Goal: Communication & Community: Share content

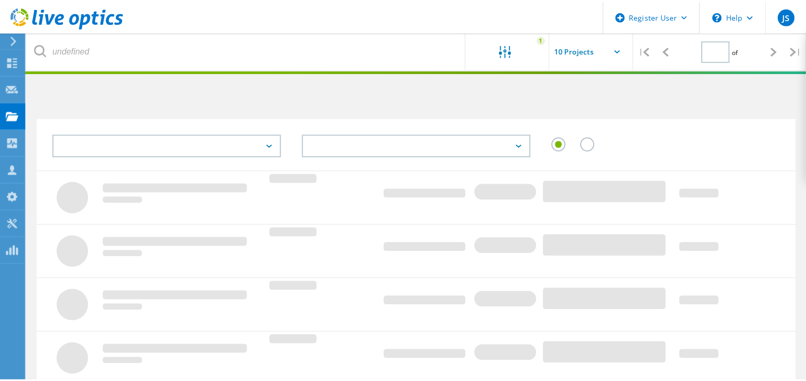
scroll to position [106, 0]
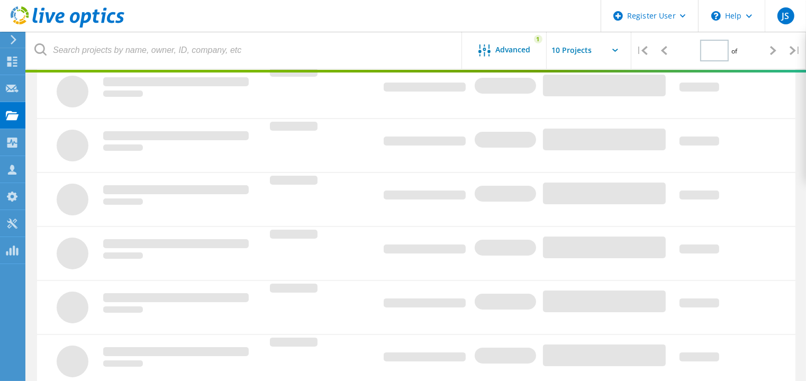
type input "1"
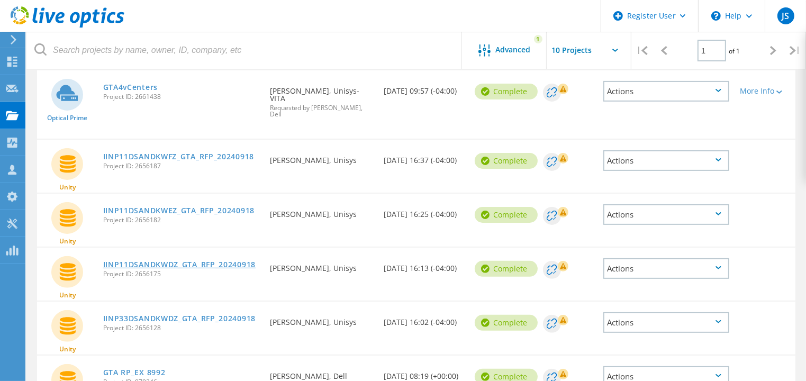
scroll to position [265, 0]
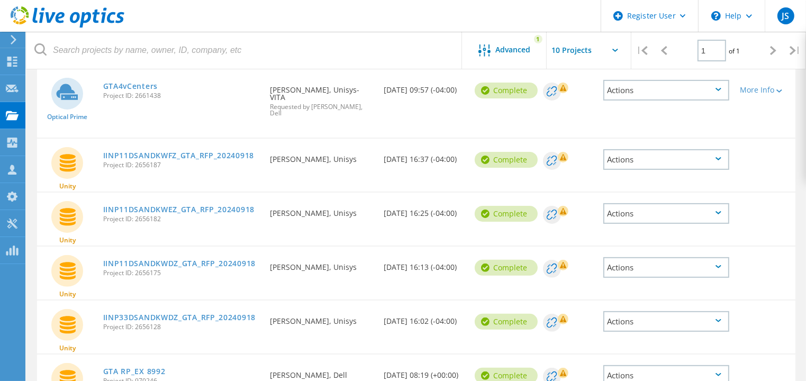
click at [719, 149] on div "Actions" at bounding box center [666, 159] width 126 height 21
click at [628, 160] on div "Share" at bounding box center [666, 168] width 124 height 16
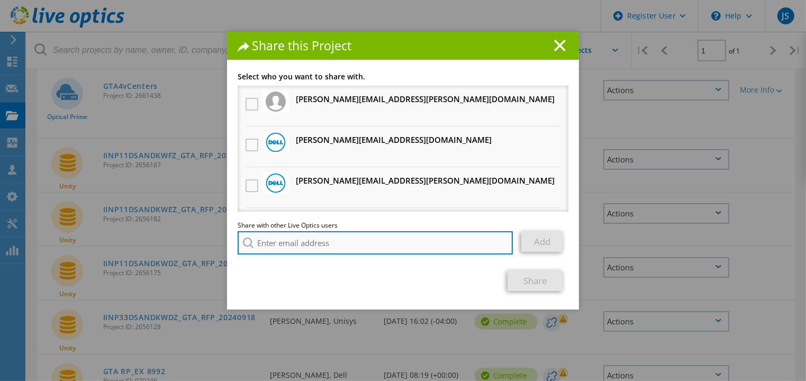
click at [376, 245] on input "search" at bounding box center [375, 242] width 275 height 23
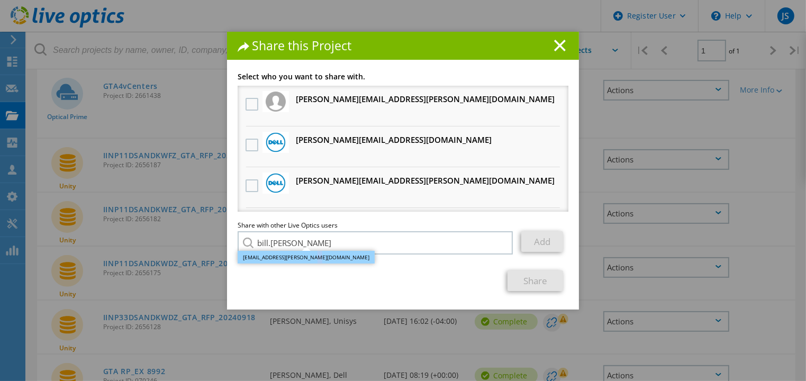
click at [288, 256] on li "Bill.Mercer@dell.com" at bounding box center [306, 257] width 137 height 13
type input "Bill.Mercer@dell.com"
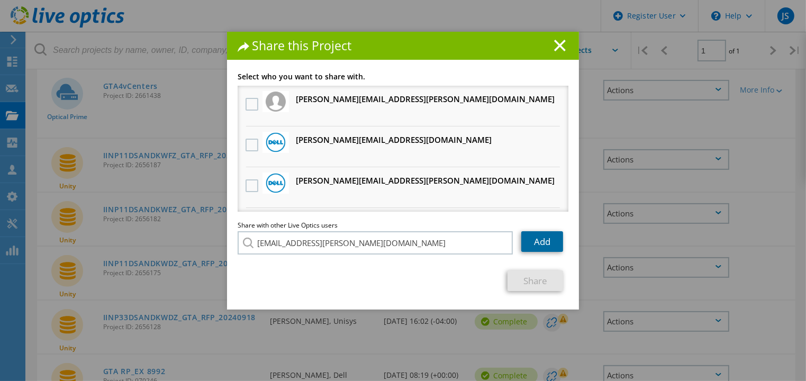
click at [534, 240] on link "Add" at bounding box center [542, 241] width 42 height 21
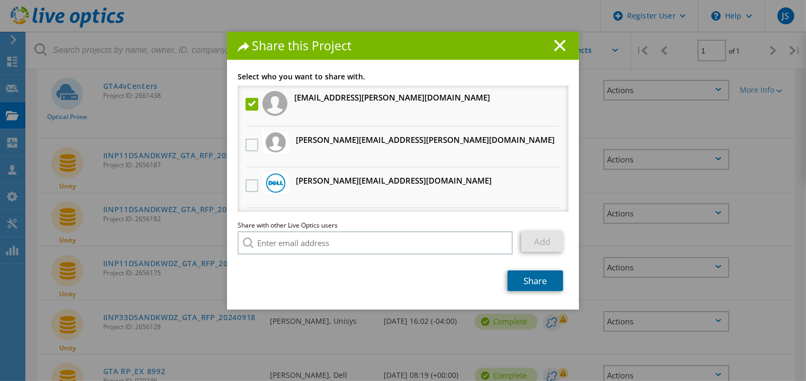
click at [529, 277] on link "Share" at bounding box center [535, 280] width 56 height 21
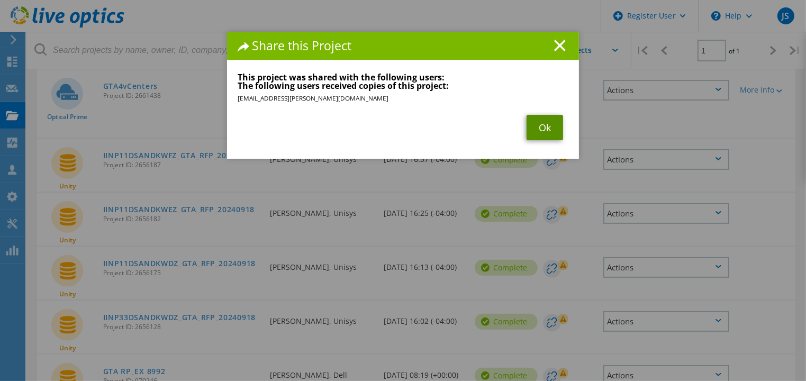
click at [538, 122] on link "Ok" at bounding box center [545, 127] width 37 height 25
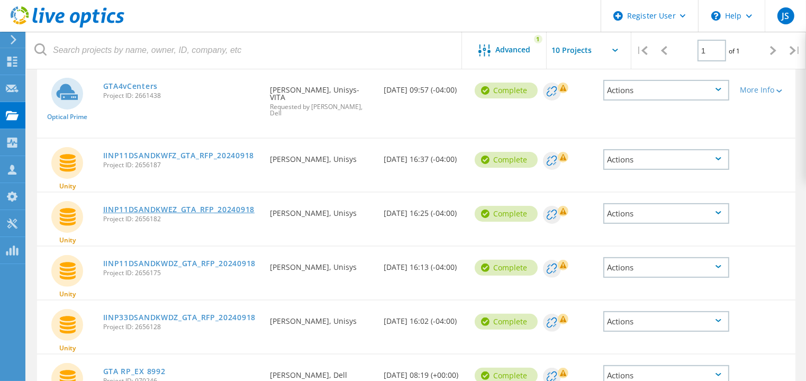
click at [213, 206] on link "IINP11DSANDKWEZ_GTA_RFP_20240918" at bounding box center [178, 209] width 151 height 7
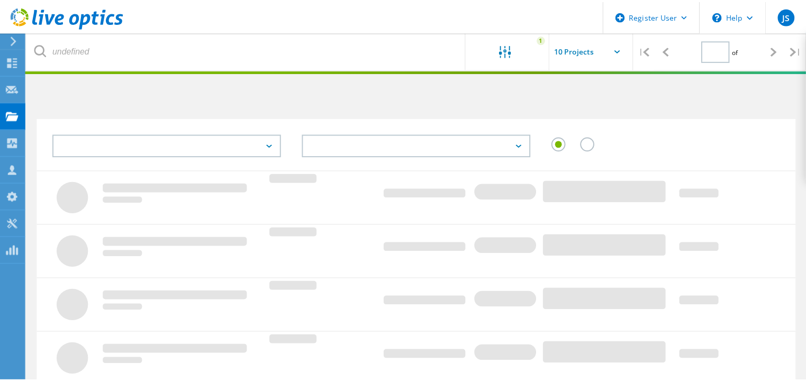
scroll to position [265, 0]
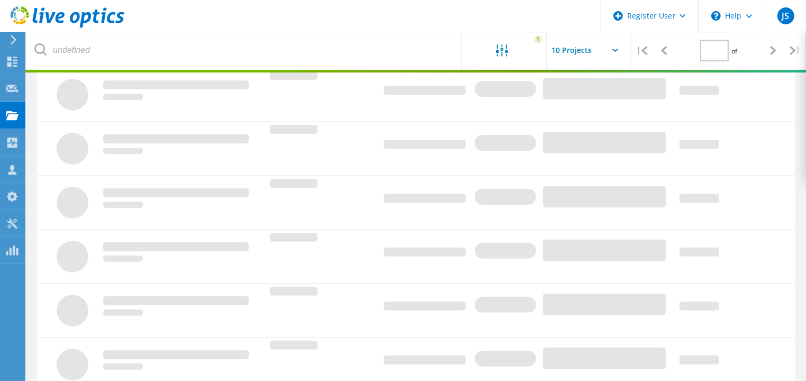
type input "1"
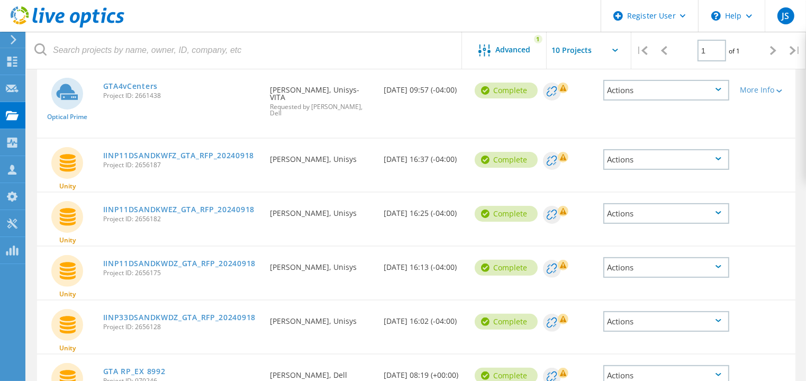
click at [699, 203] on div "Actions" at bounding box center [666, 213] width 126 height 21
click at [670, 214] on div "Share" at bounding box center [666, 222] width 124 height 16
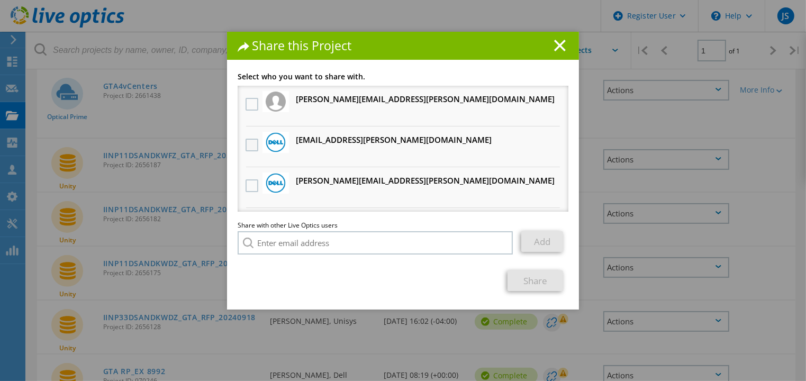
click at [246, 143] on label at bounding box center [253, 145] width 15 height 13
click at [0, 0] on input "checkbox" at bounding box center [0, 0] width 0 height 0
click at [647, 244] on div "Share this Project Link other users to this project Changes can be overwritten …" at bounding box center [403, 206] width 806 height 349
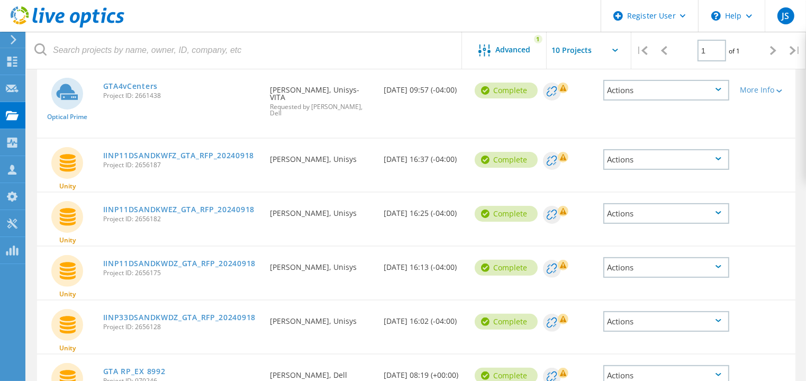
click at [675, 257] on div "Actions" at bounding box center [666, 267] width 126 height 21
click at [642, 268] on div "Share" at bounding box center [666, 276] width 124 height 16
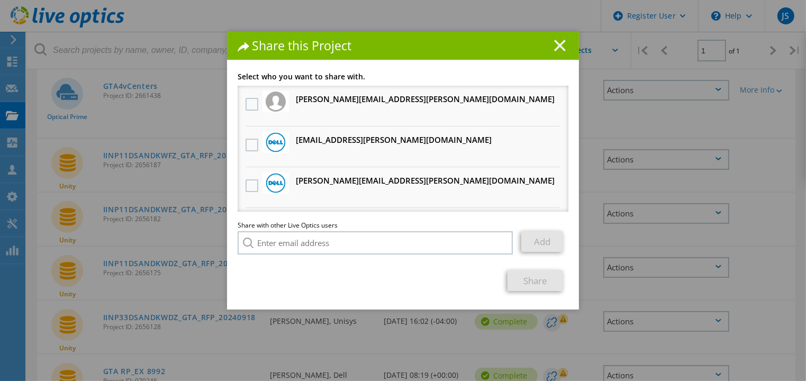
click at [558, 47] on line at bounding box center [560, 45] width 11 height 11
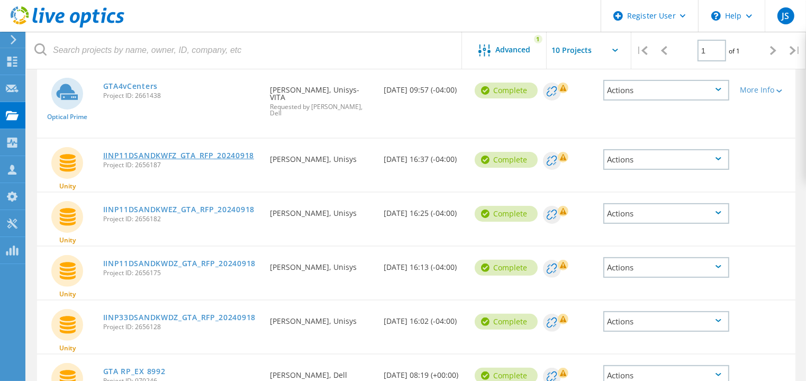
click at [195, 152] on link "IINP11DSANDKWFZ_GTA_RFP_20240918" at bounding box center [178, 155] width 151 height 7
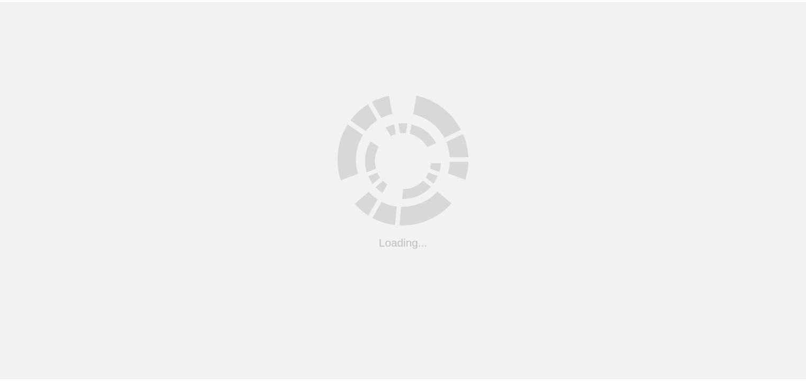
scroll to position [106, 0]
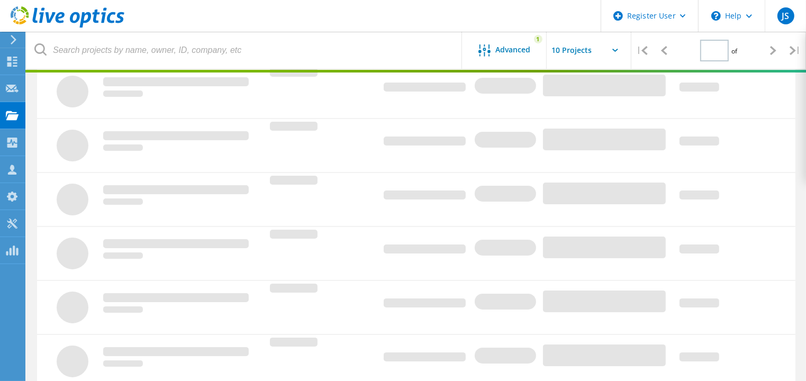
type input "1"
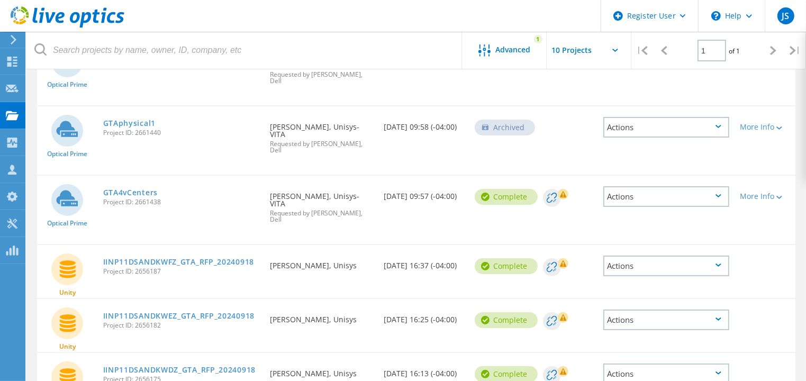
scroll to position [159, 0]
click at [214, 312] on link "IINP11DSANDKWEZ_GTA_RFP_20240918" at bounding box center [178, 315] width 151 height 7
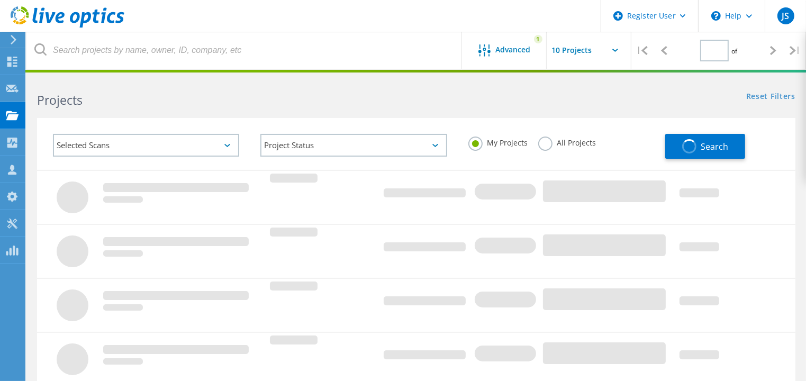
type input "1"
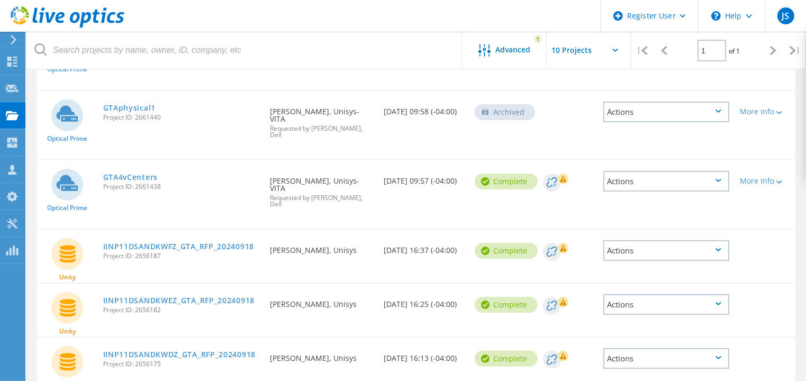
scroll to position [212, 0]
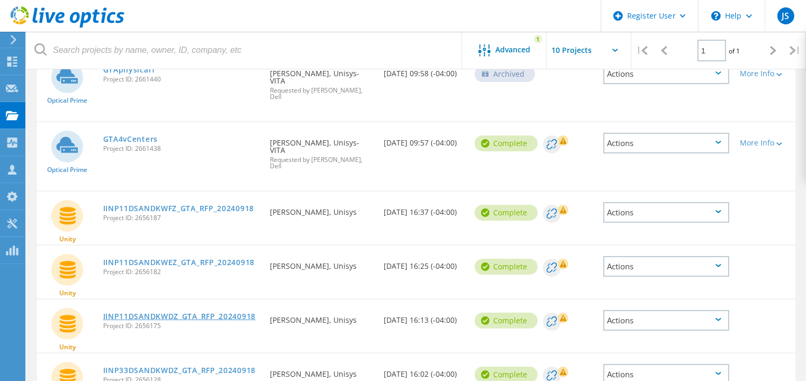
click at [216, 313] on link "IINP11DSANDKWDZ_GTA_RFP_20240918" at bounding box center [179, 316] width 152 height 7
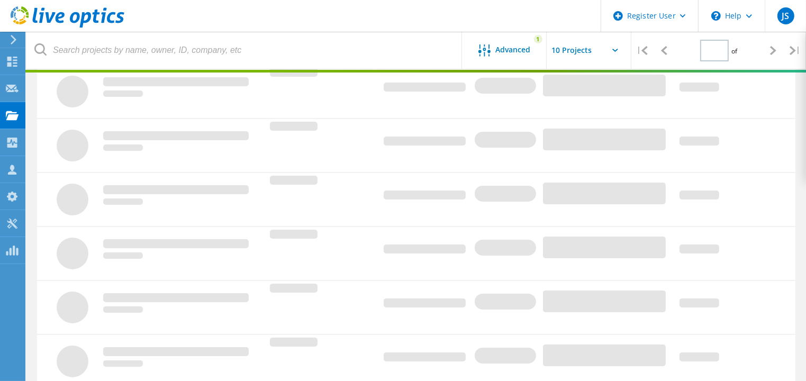
type input "1"
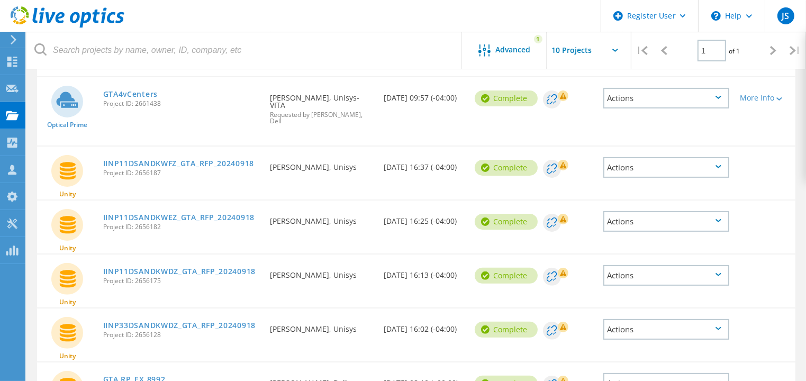
scroll to position [265, 0]
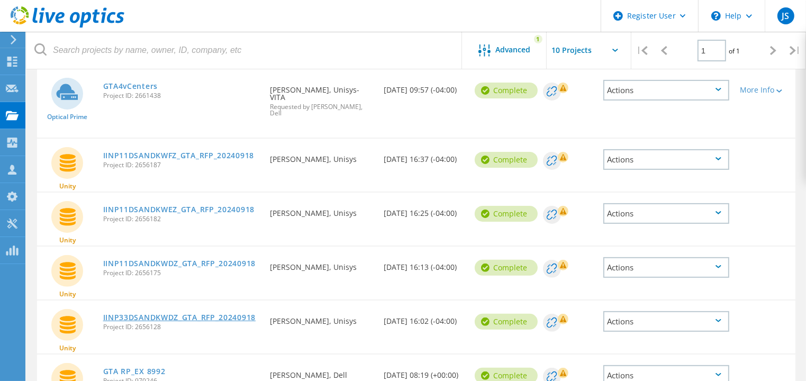
click at [212, 314] on link "IINP33DSANDKWDZ_GTA_RFP_20240918" at bounding box center [179, 317] width 152 height 7
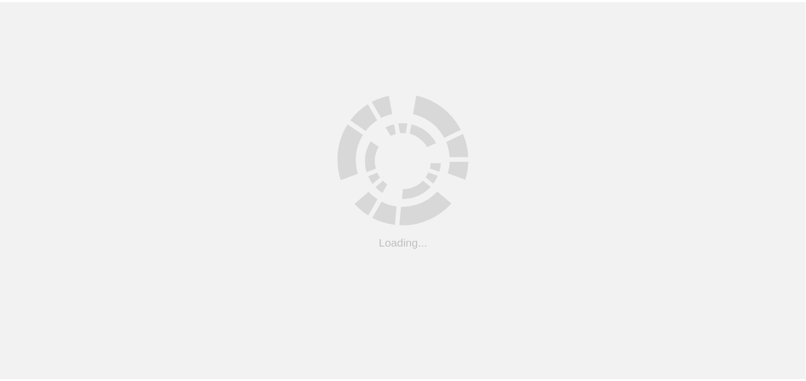
scroll to position [265, 0]
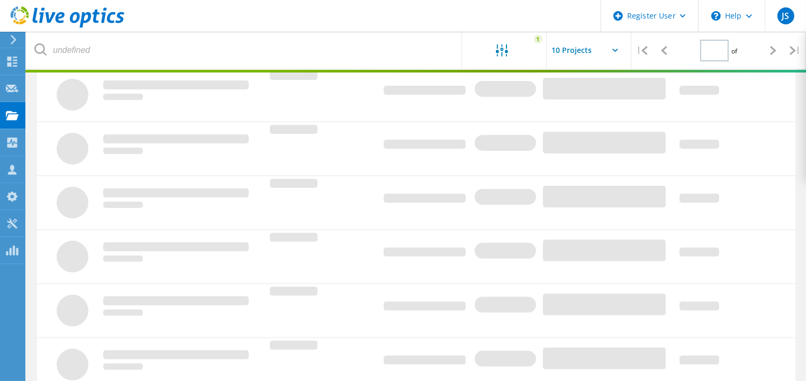
type input "1"
